Goal: Obtain resource: Obtain resource

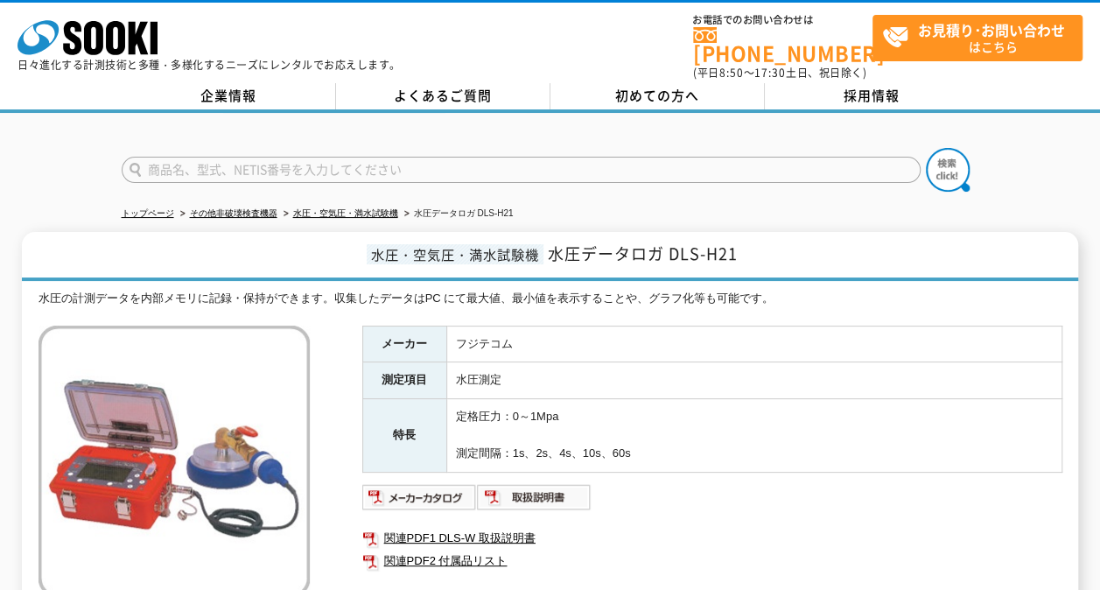
scroll to position [87, 0]
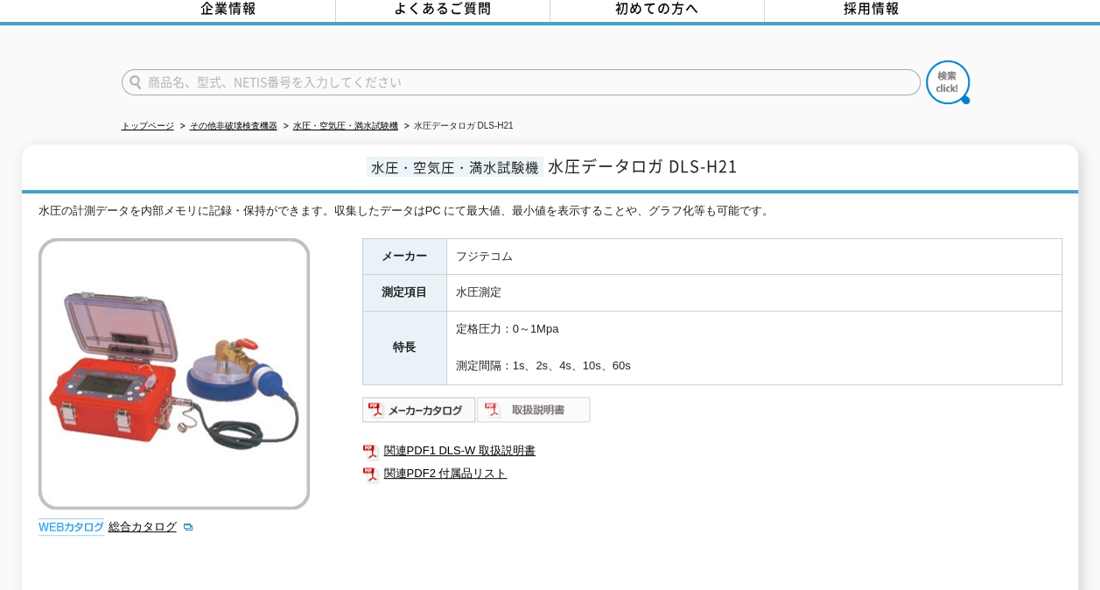
click at [544, 395] on img at bounding box center [534, 409] width 115 height 28
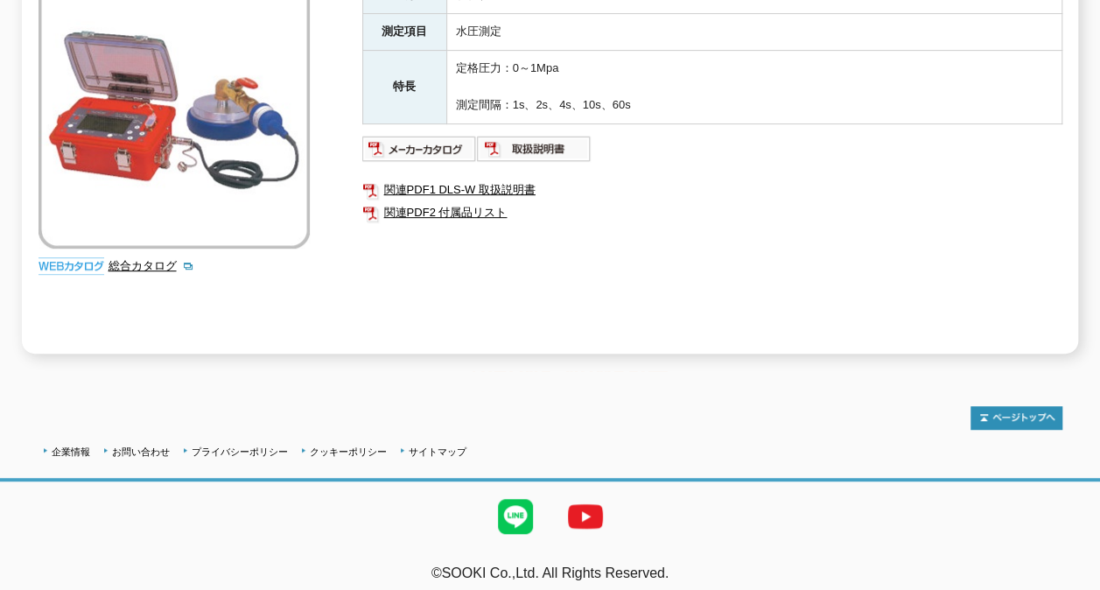
scroll to position [86, 0]
